Goal: Task Accomplishment & Management: Use online tool/utility

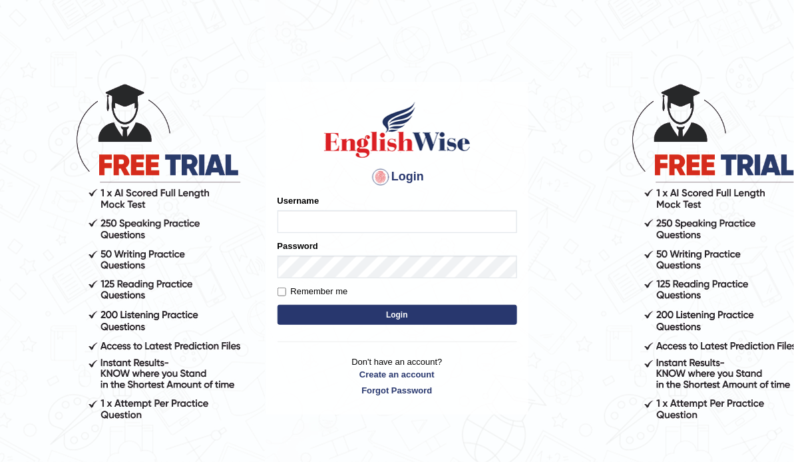
type input "ameerham"
click at [391, 311] on button "Login" at bounding box center [398, 315] width 240 height 20
